Goal: Download file/media

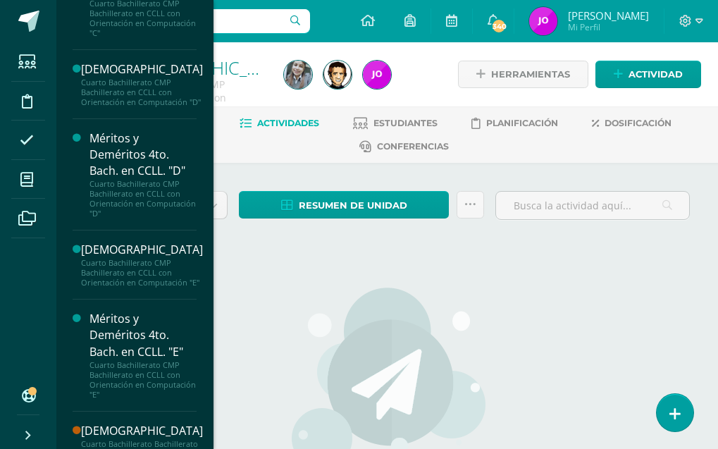
scroll to position [541, 0]
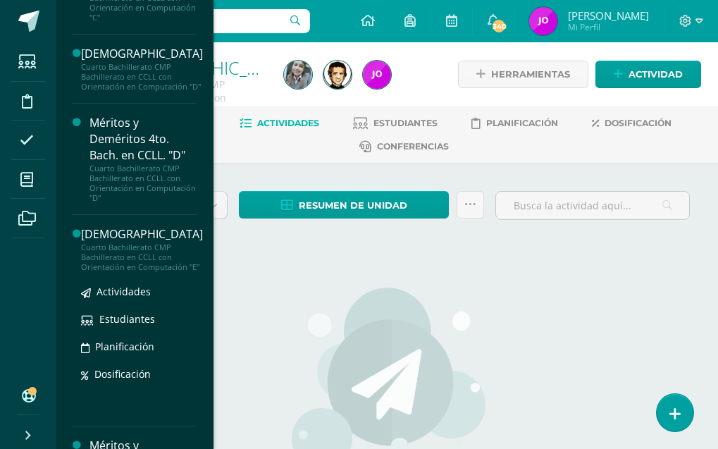
click at [124, 272] on div "Cuarto Bachillerato CMP Bachillerato en CCLL con Orientación en Computación "E"" at bounding box center [142, 258] width 122 height 30
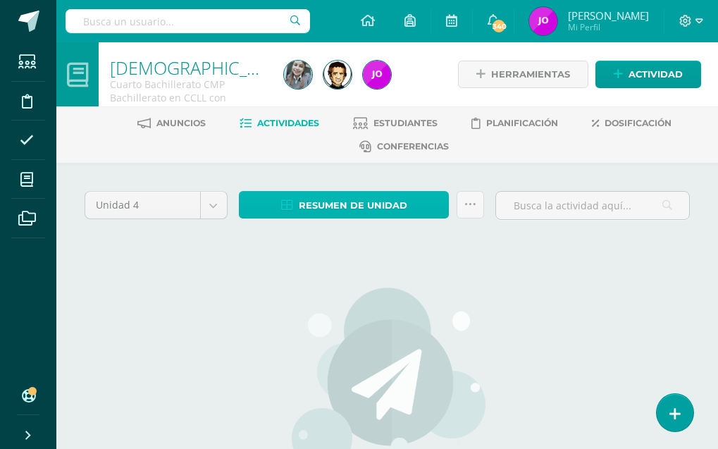
click at [386, 200] on span "Resumen de unidad" at bounding box center [353, 205] width 109 height 26
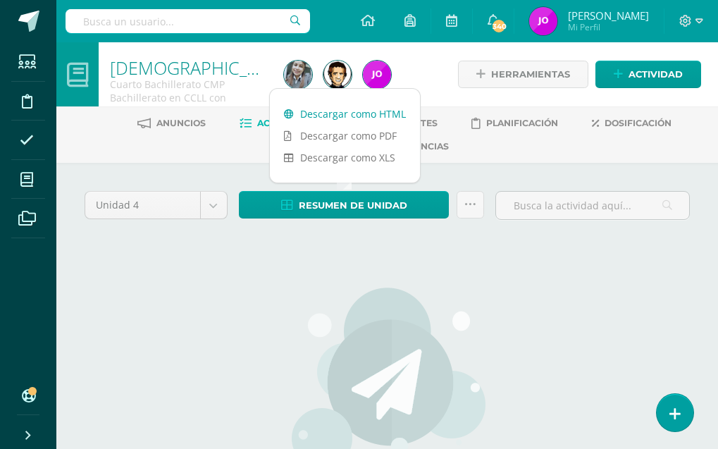
click at [372, 113] on link "Descargar como HTML" at bounding box center [345, 114] width 150 height 22
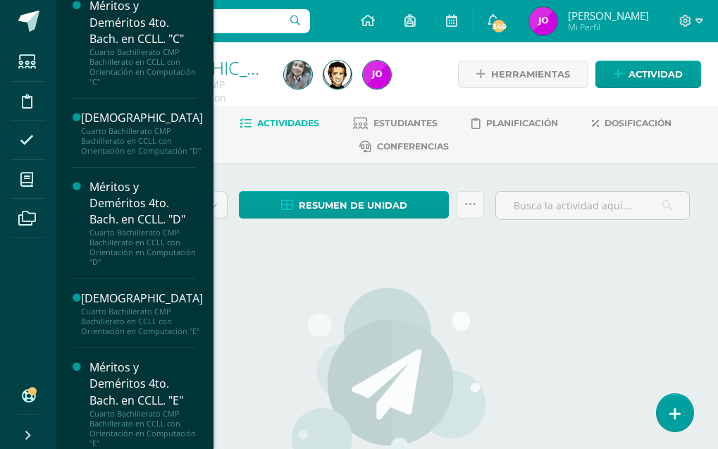
scroll to position [510, 0]
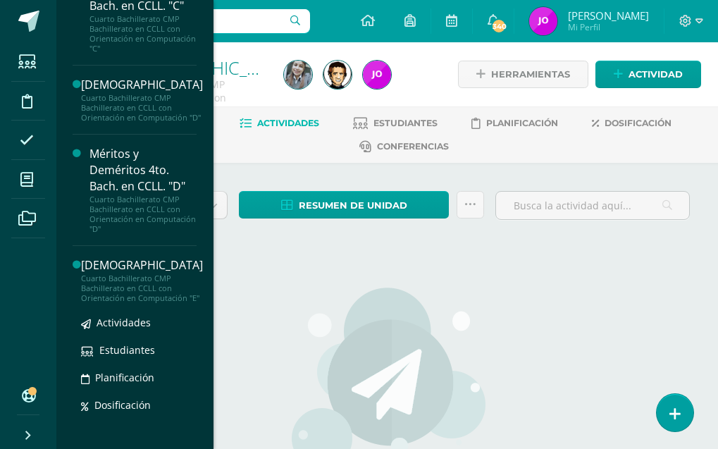
click at [138, 302] on div "Cuarto Bachillerato CMP Bachillerato en CCLL con Orientación en Computación "E"" at bounding box center [142, 289] width 122 height 30
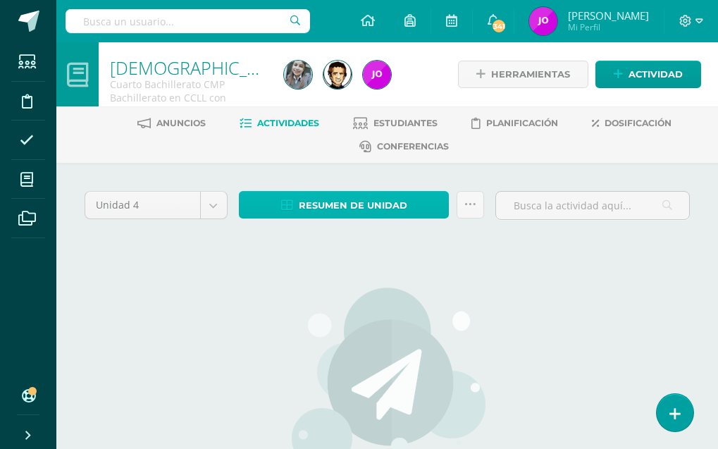
click at [341, 206] on span "Resumen de unidad" at bounding box center [353, 205] width 109 height 26
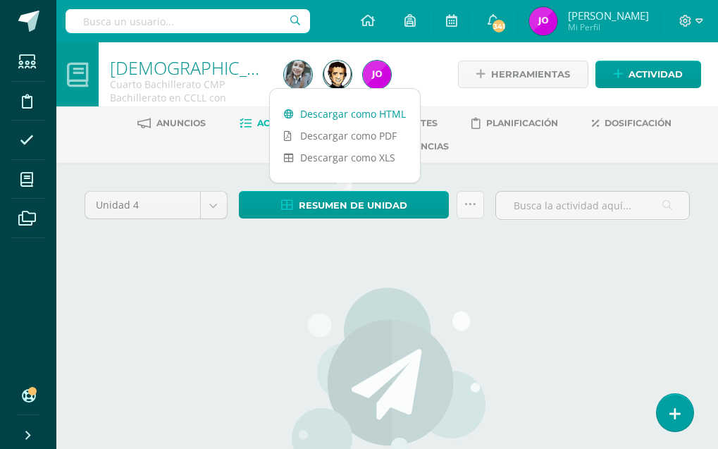
click at [362, 111] on link "Descargar como HTML" at bounding box center [345, 114] width 150 height 22
click at [179, 169] on div "Unidad 4 Unidad 1 Unidad 2 Unidad 3 Unidad 4 Resumen de unidad Enviar punteos a…" at bounding box center [387, 396] width 662 height 467
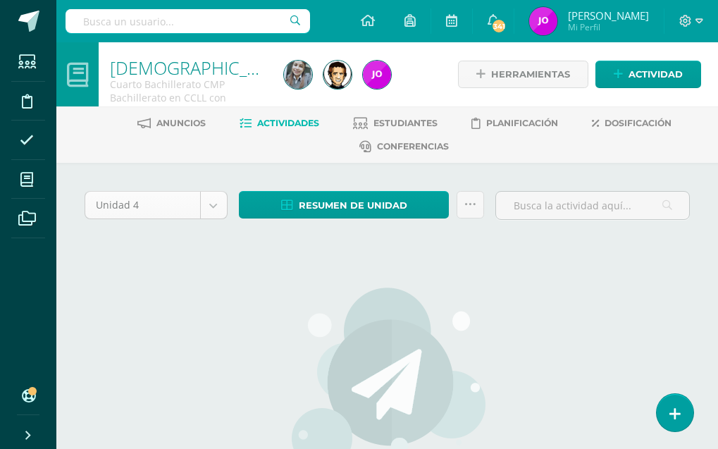
click at [214, 207] on body "Estudiantes Disciplina Asistencia Mis cursos Archivos Soporte Centro de ayuda Ú…" at bounding box center [359, 314] width 718 height 629
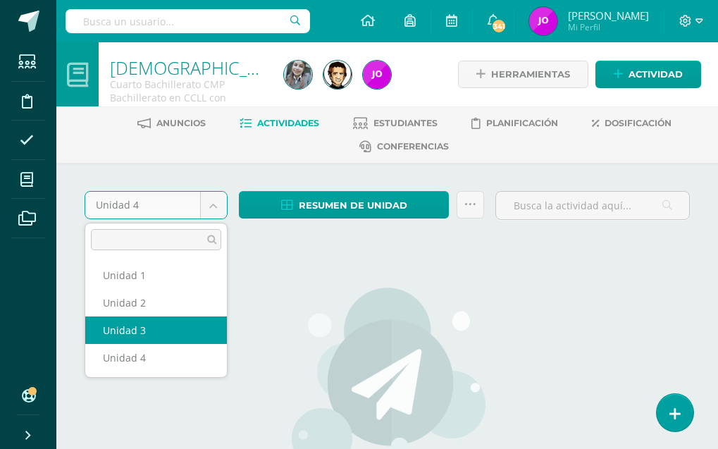
select select "Unidad 3"
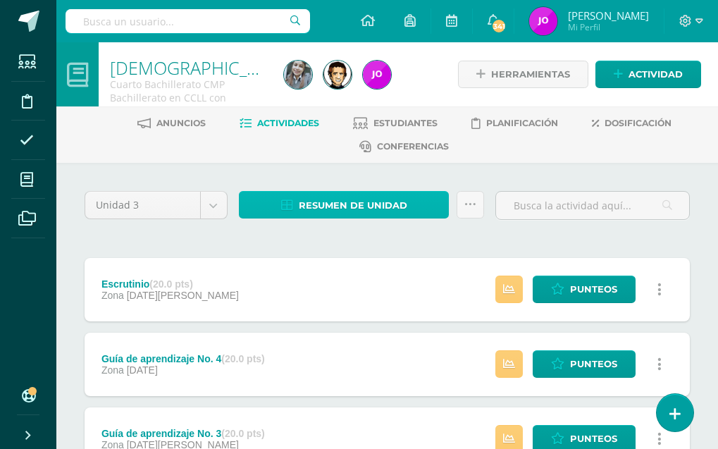
click at [389, 206] on span "Resumen de unidad" at bounding box center [353, 205] width 109 height 26
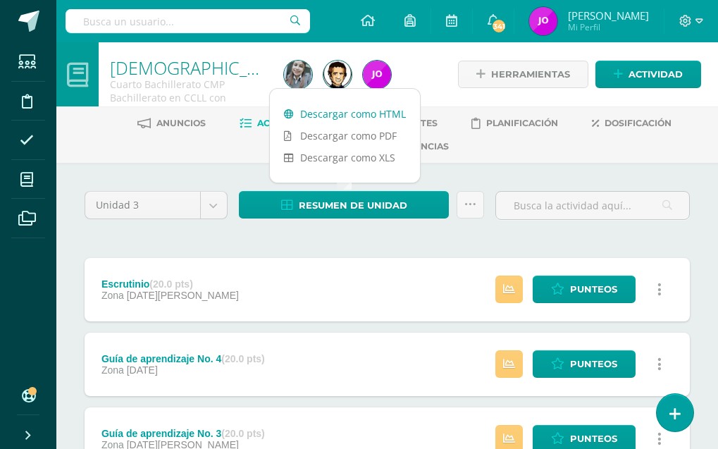
click at [374, 116] on link "Descargar como HTML" at bounding box center [345, 114] width 150 height 22
click at [362, 114] on link "Descargar como HTML" at bounding box center [345, 114] width 150 height 22
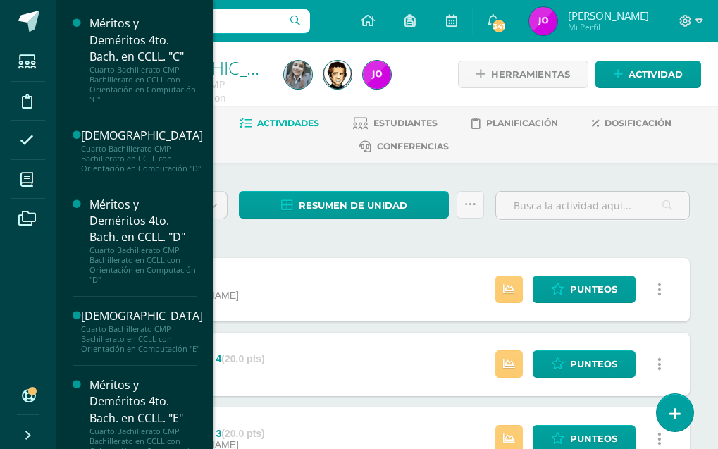
scroll to position [581, 0]
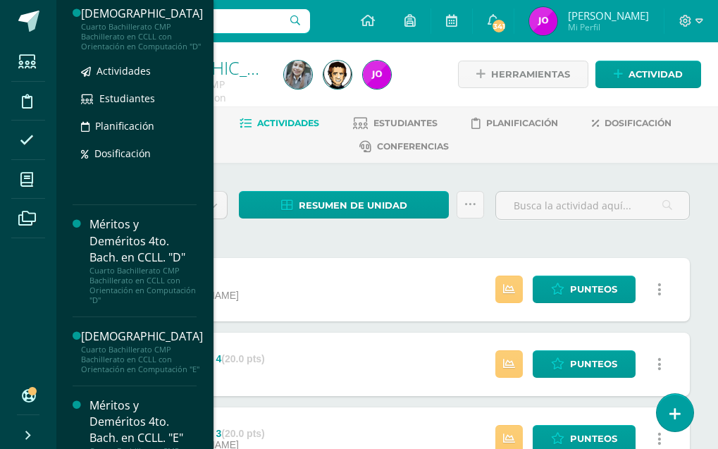
click at [124, 32] on div "Cuarto Bachillerato CMP Bachillerato en CCLL con Orientación en Computación "D"" at bounding box center [142, 37] width 122 height 30
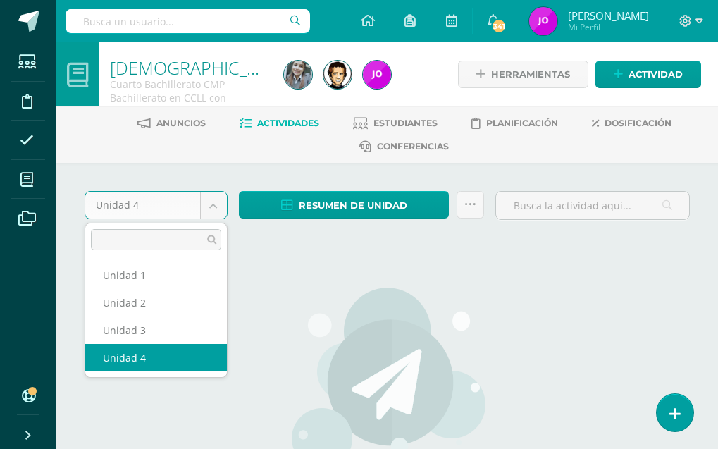
click at [216, 207] on body "Estudiantes Disciplina Asistencia Mis cursos Archivos Soporte Centro de ayuda Ú…" at bounding box center [359, 314] width 718 height 629
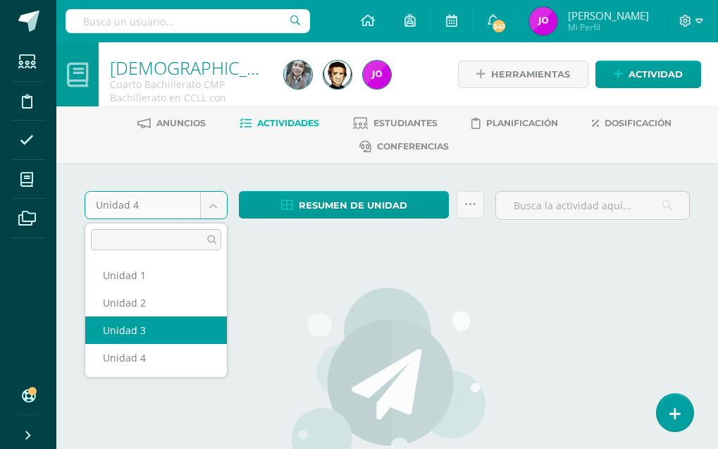
drag, startPoint x: 158, startPoint y: 327, endPoint x: 150, endPoint y: 329, distance: 8.0
select select "Unidad 3"
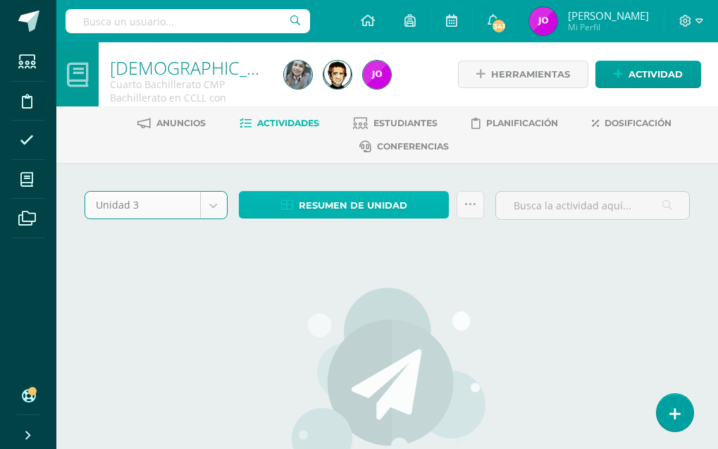
click at [376, 200] on span "Resumen de unidad" at bounding box center [353, 205] width 109 height 26
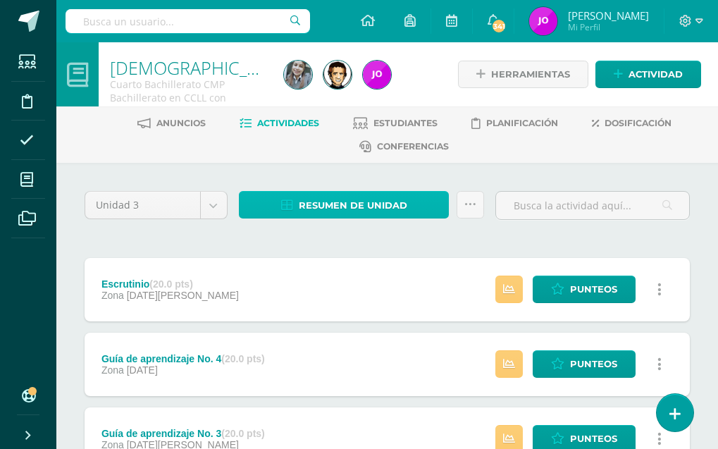
click at [369, 199] on span "Resumen de unidad" at bounding box center [353, 205] width 109 height 26
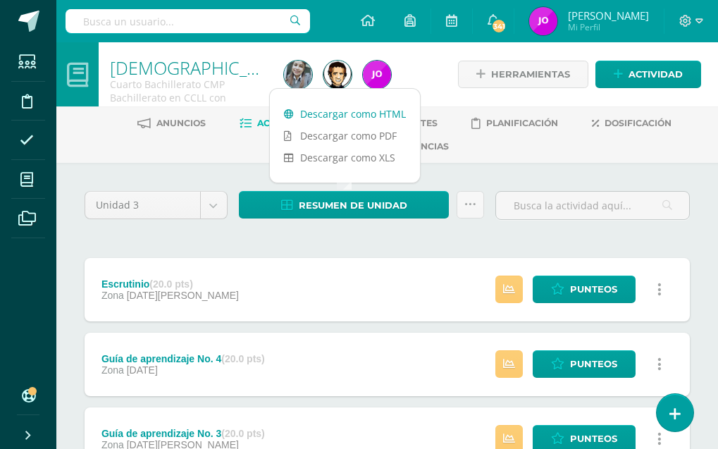
click at [356, 114] on link "Descargar como HTML" at bounding box center [345, 114] width 150 height 22
click at [370, 109] on link "Descargar como HTML" at bounding box center [345, 114] width 150 height 22
click at [453, 246] on div "Unidad 3 Unidad 1 Unidad 2 Unidad 3 Unidad 4 Resumen de unidad Enviar punteos a…" at bounding box center [387, 438] width 617 height 495
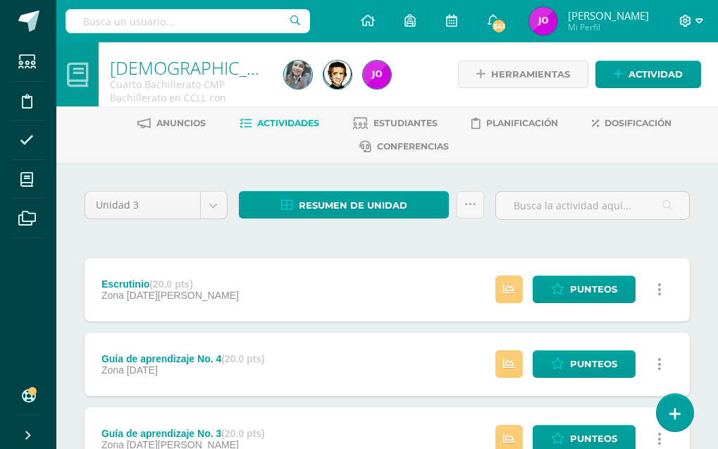
click at [702, 20] on icon at bounding box center [700, 20] width 8 height 5
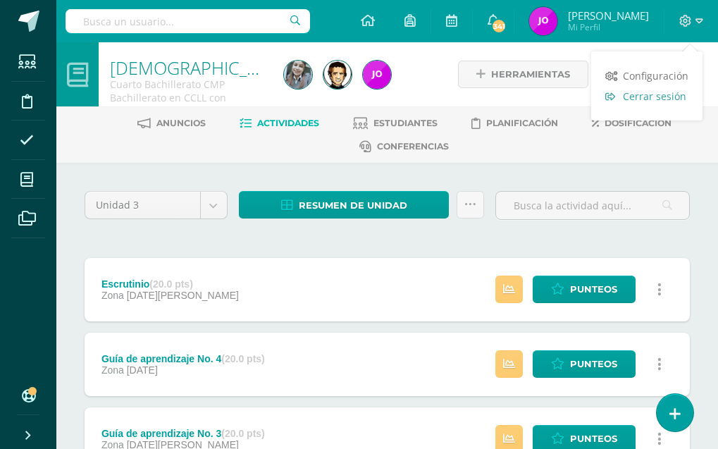
click at [667, 99] on span "Cerrar sesión" at bounding box center [654, 96] width 63 height 13
